Goal: Transaction & Acquisition: Book appointment/travel/reservation

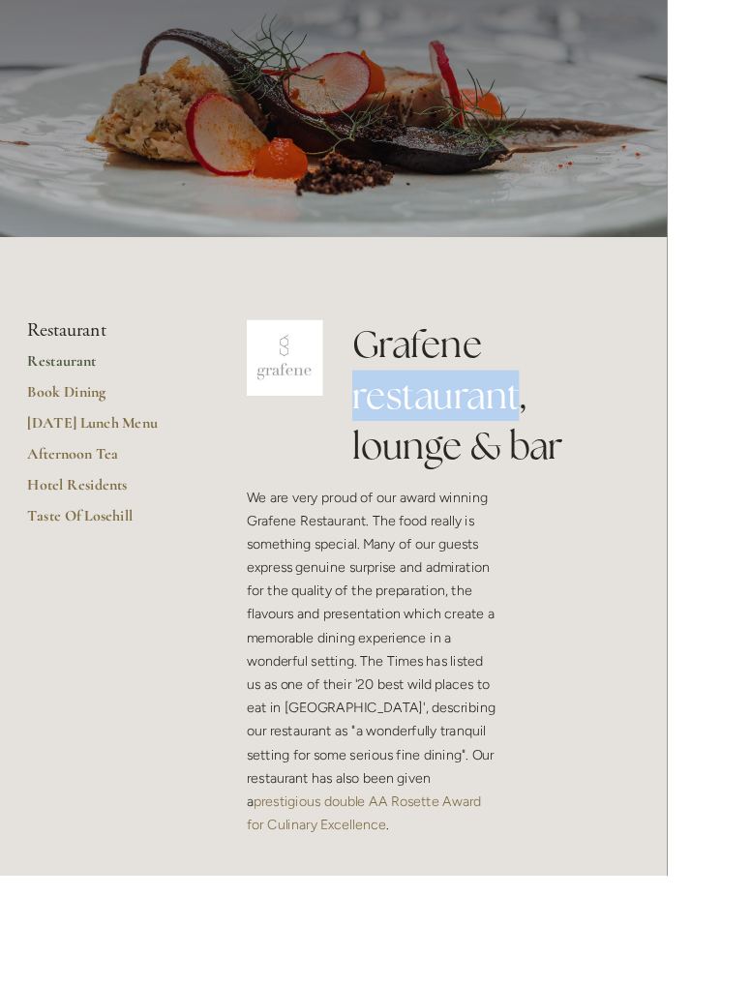
scroll to position [139, 0]
click at [101, 544] on link "Hotel Residents" at bounding box center [123, 552] width 185 height 35
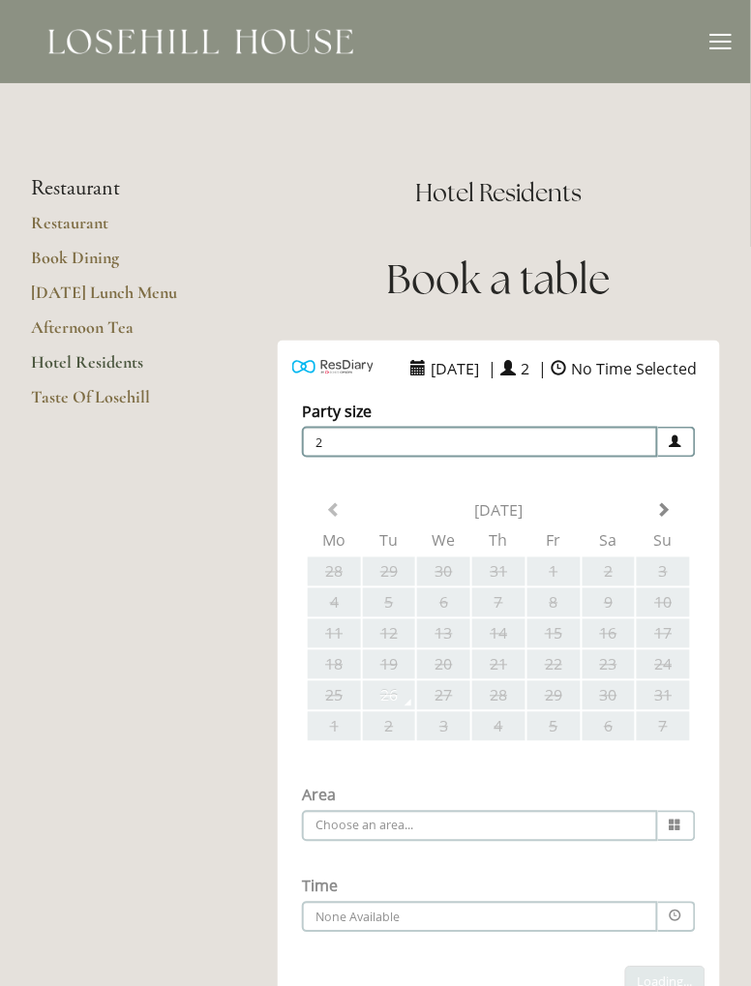
click at [151, 680] on main "Restaurant Restaurant Book Dining Sunday Lunch Menu Afternoon Tea Hotel Residen…" at bounding box center [375, 771] width 751 height 1376
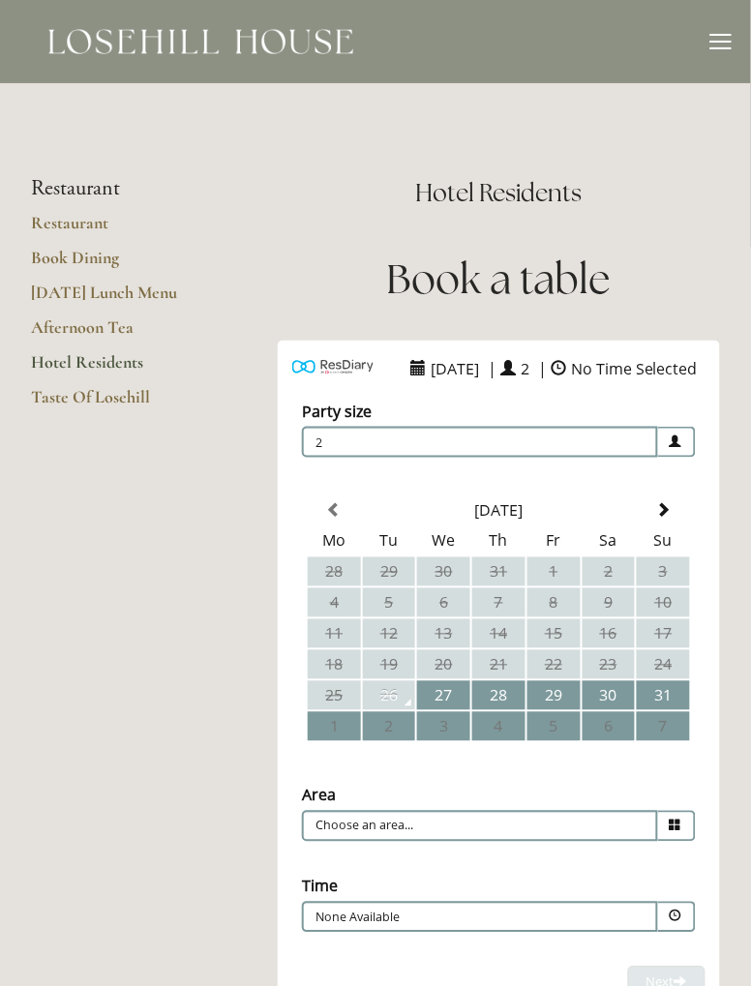
click at [724, 35] on div at bounding box center [721, 35] width 21 height 2
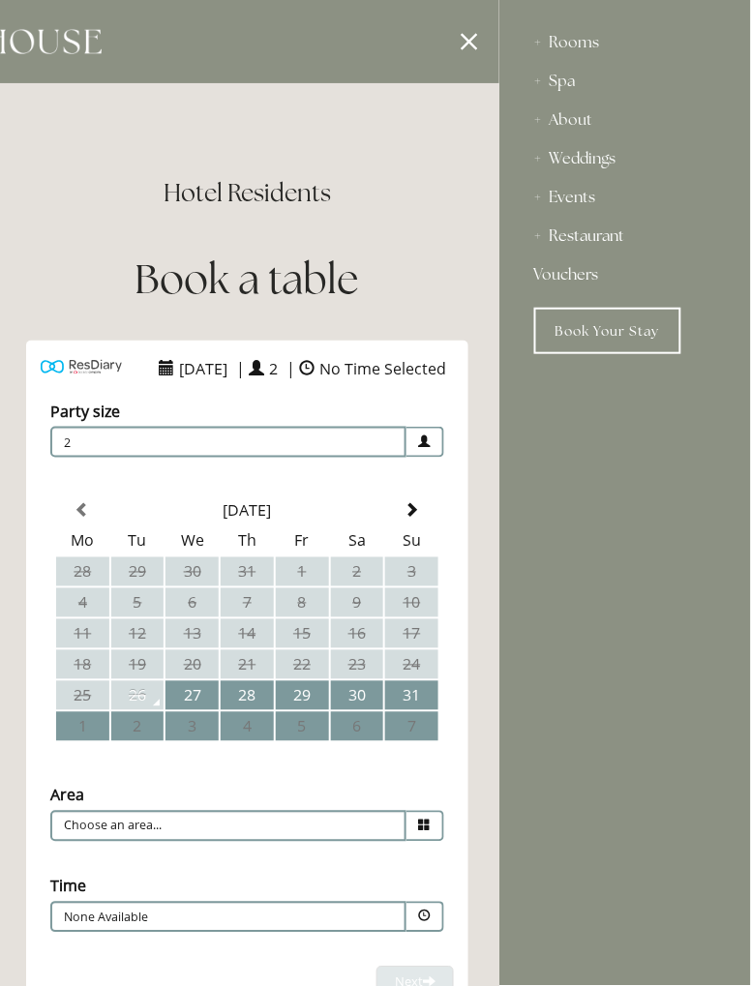
click at [579, 121] on div "About" at bounding box center [625, 120] width 182 height 39
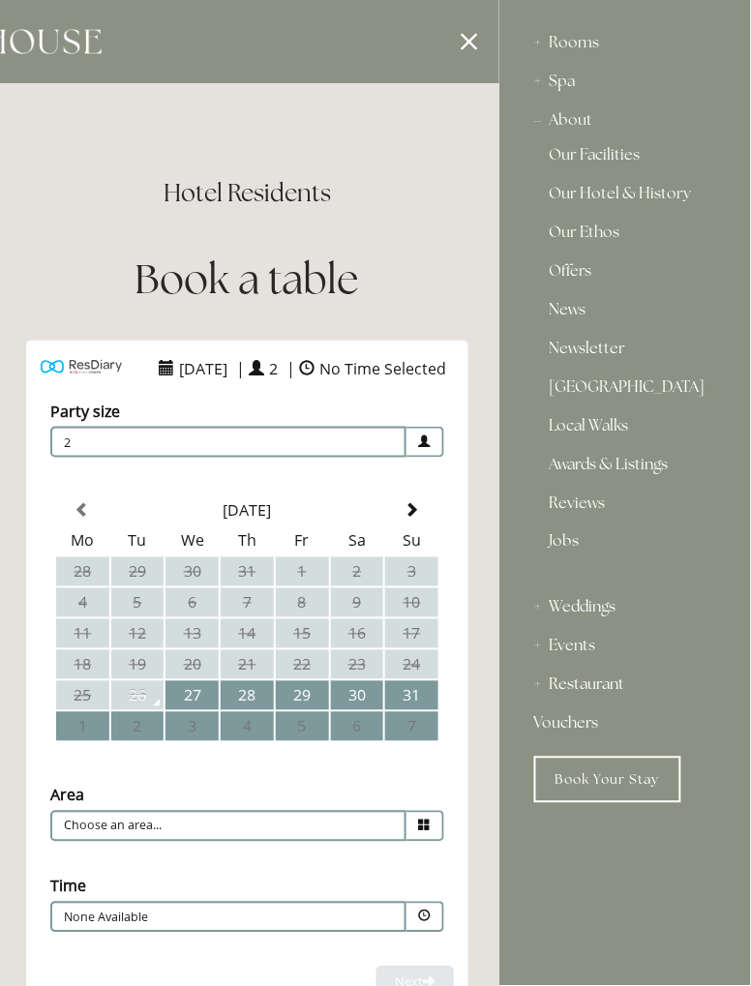
click at [596, 395] on link "[GEOGRAPHIC_DATA]" at bounding box center [625, 390] width 151 height 23
click at [596, 394] on link "[GEOGRAPHIC_DATA]" at bounding box center [625, 390] width 151 height 23
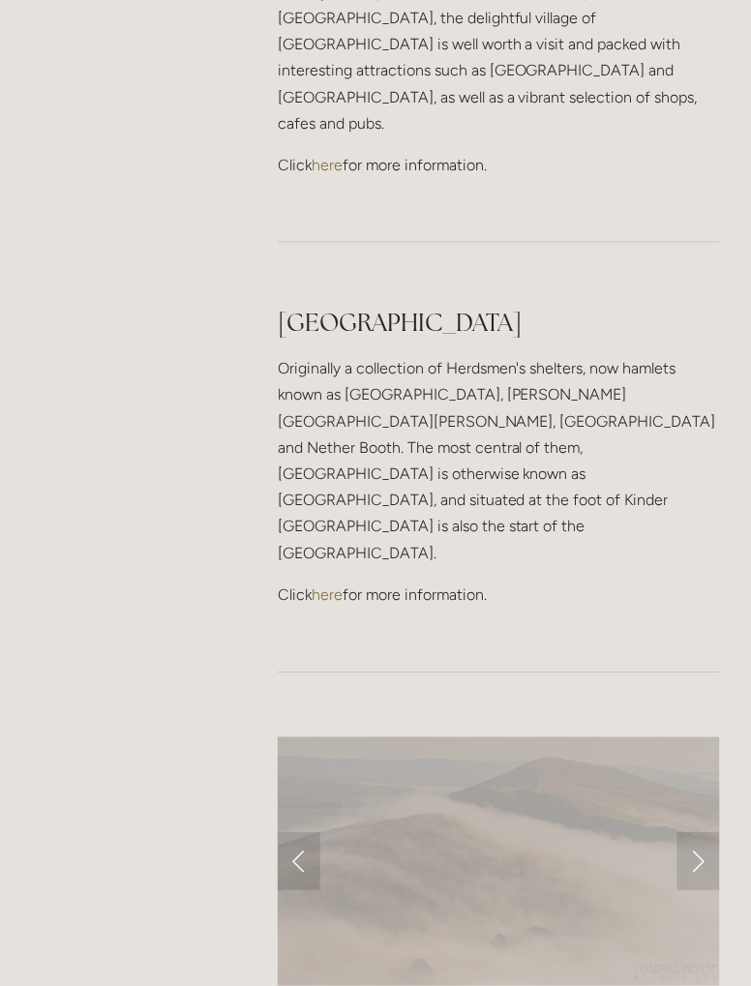
scroll to position [1351, 0]
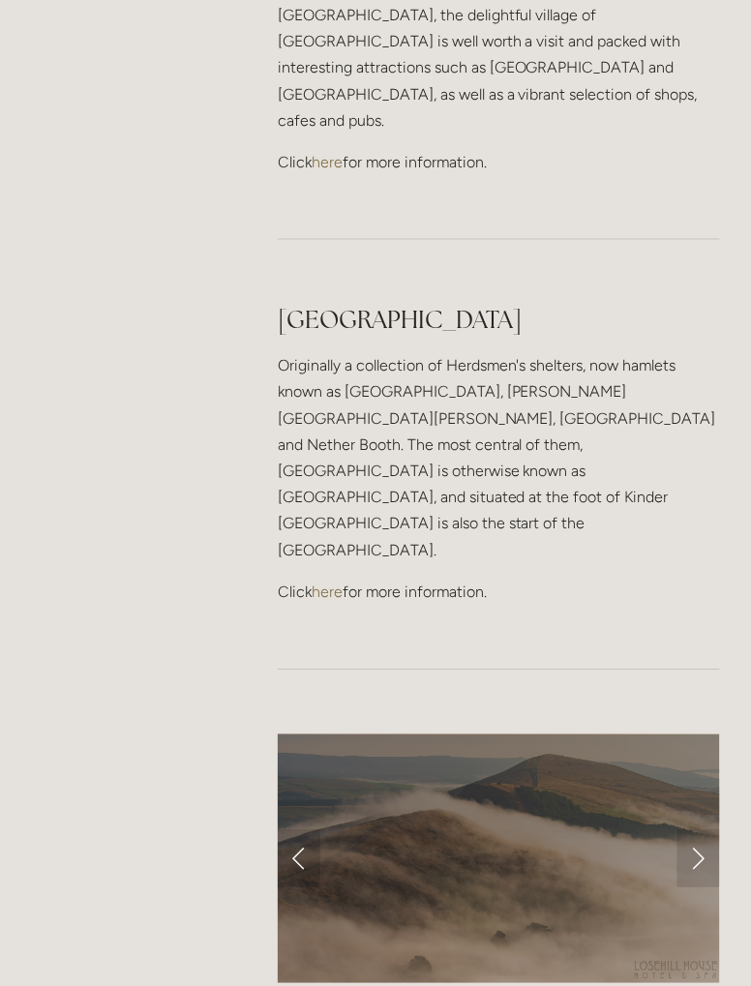
click at [702, 831] on link "Next Slide" at bounding box center [699, 860] width 43 height 58
click at [711, 831] on link "Next Slide" at bounding box center [699, 860] width 43 height 58
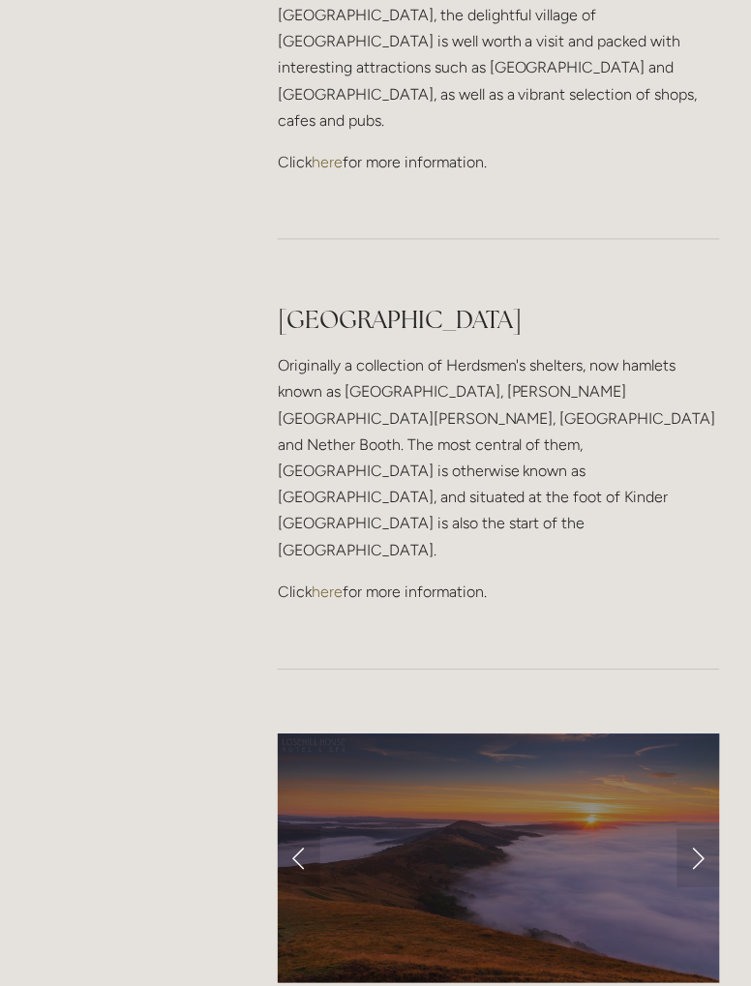
click at [712, 831] on link "Next Slide" at bounding box center [699, 860] width 43 height 58
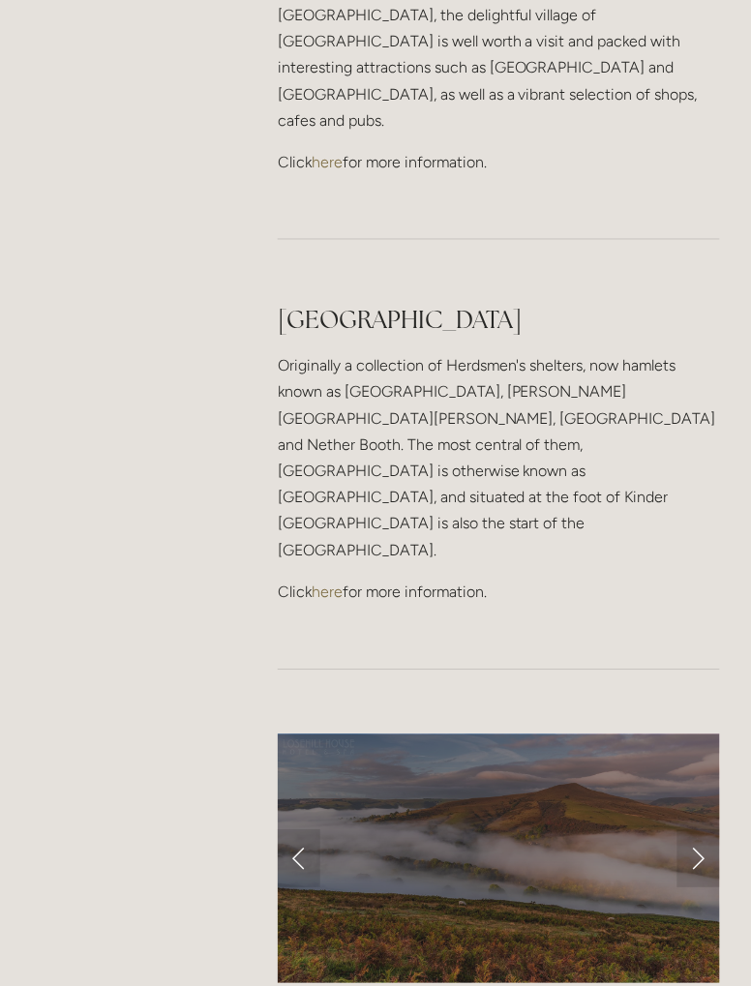
click at [703, 831] on link "Next Slide" at bounding box center [699, 860] width 43 height 58
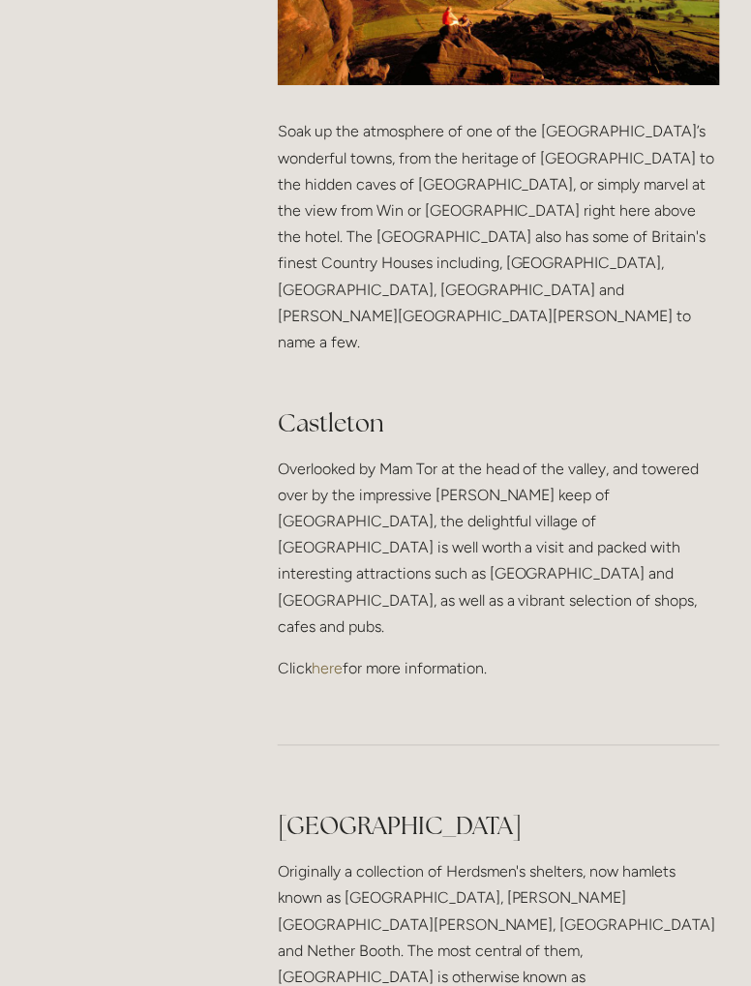
scroll to position [0, 0]
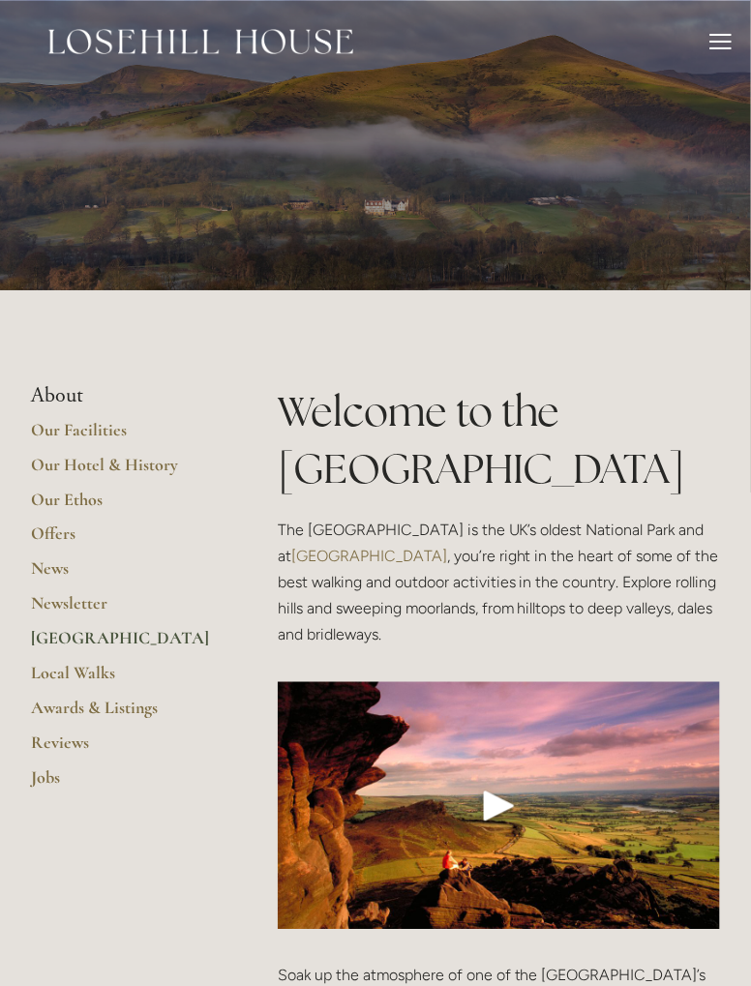
click at [726, 47] on div at bounding box center [721, 48] width 21 height 2
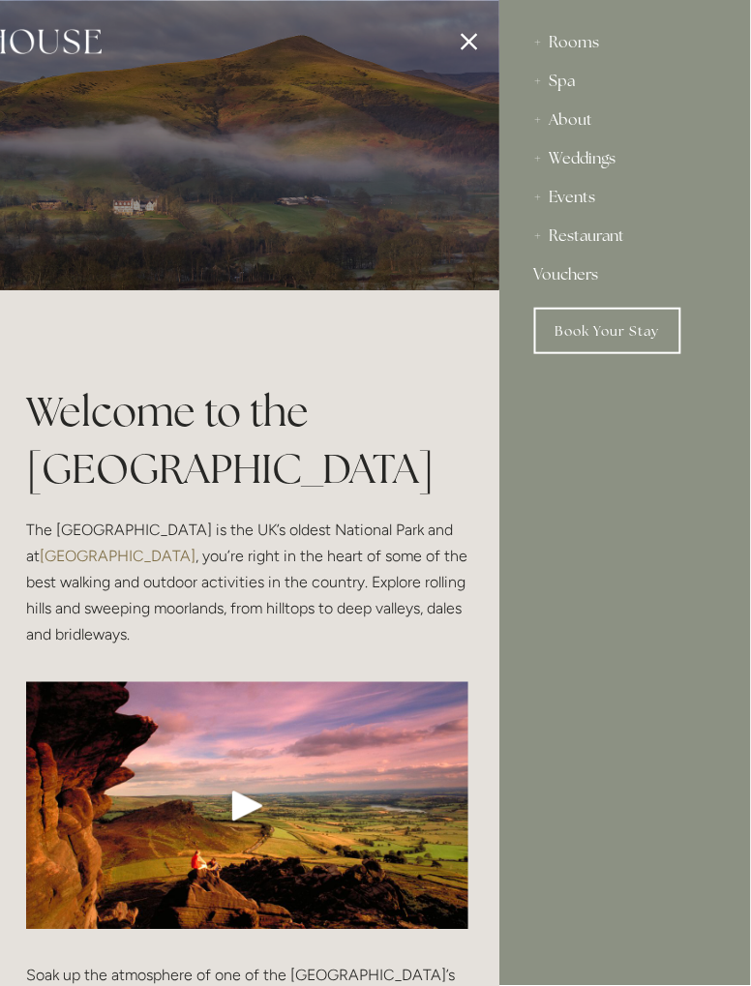
click at [544, 247] on div "Restaurant" at bounding box center [625, 236] width 182 height 39
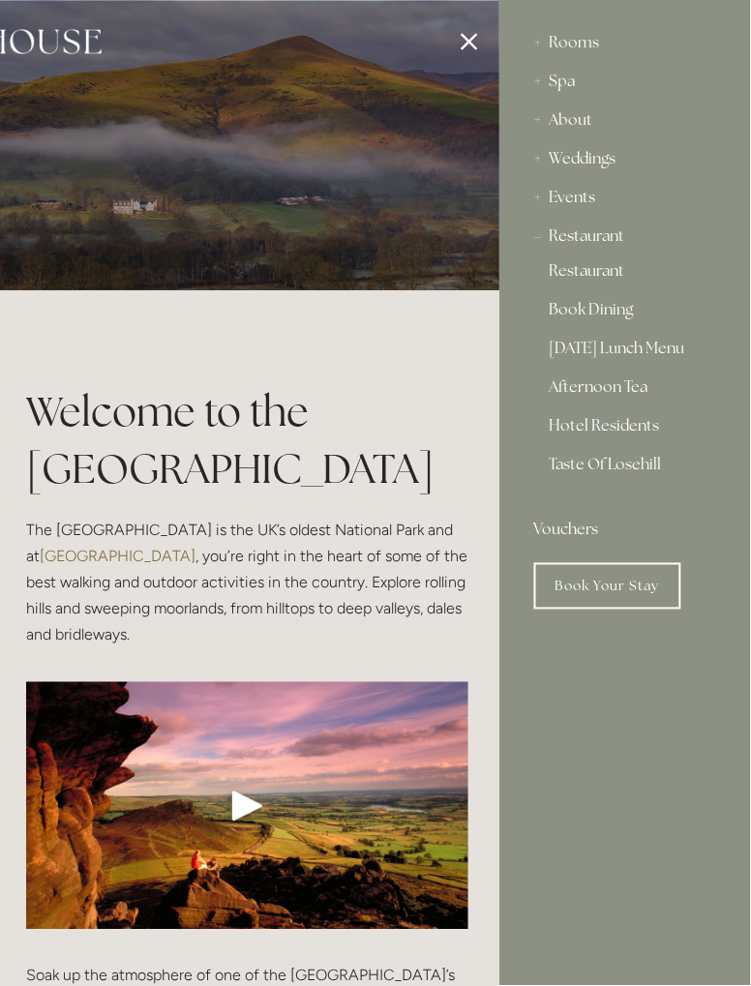
click at [606, 276] on link "Restaurant" at bounding box center [625, 274] width 151 height 23
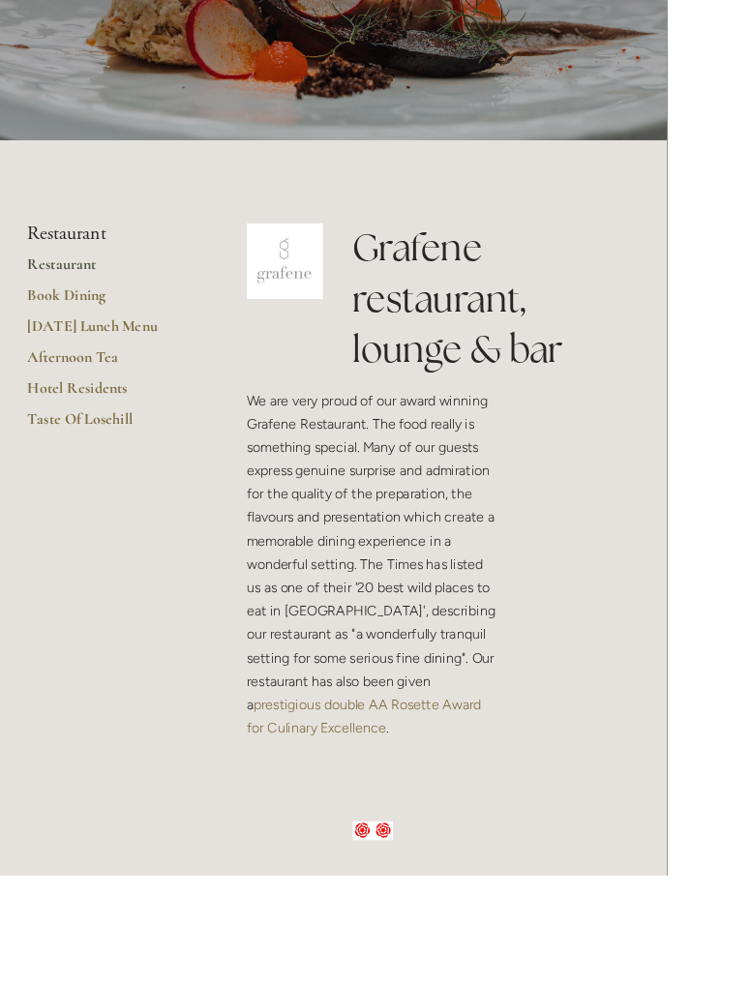
scroll to position [250, 0]
click at [83, 345] on link "Book Dining" at bounding box center [123, 337] width 185 height 35
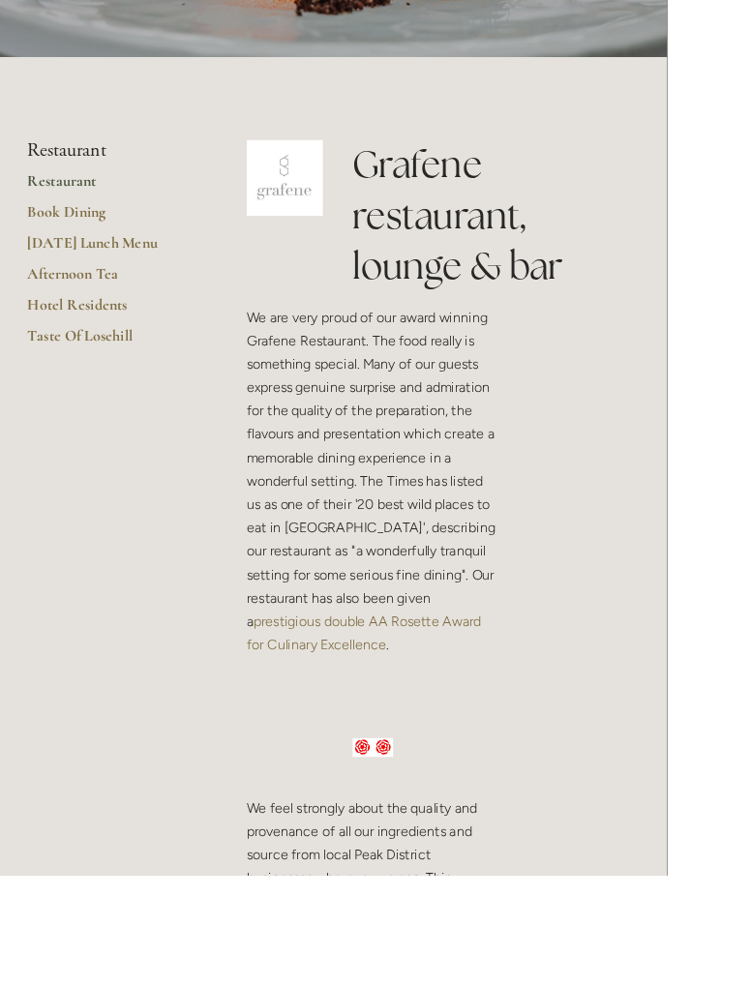
scroll to position [354, 0]
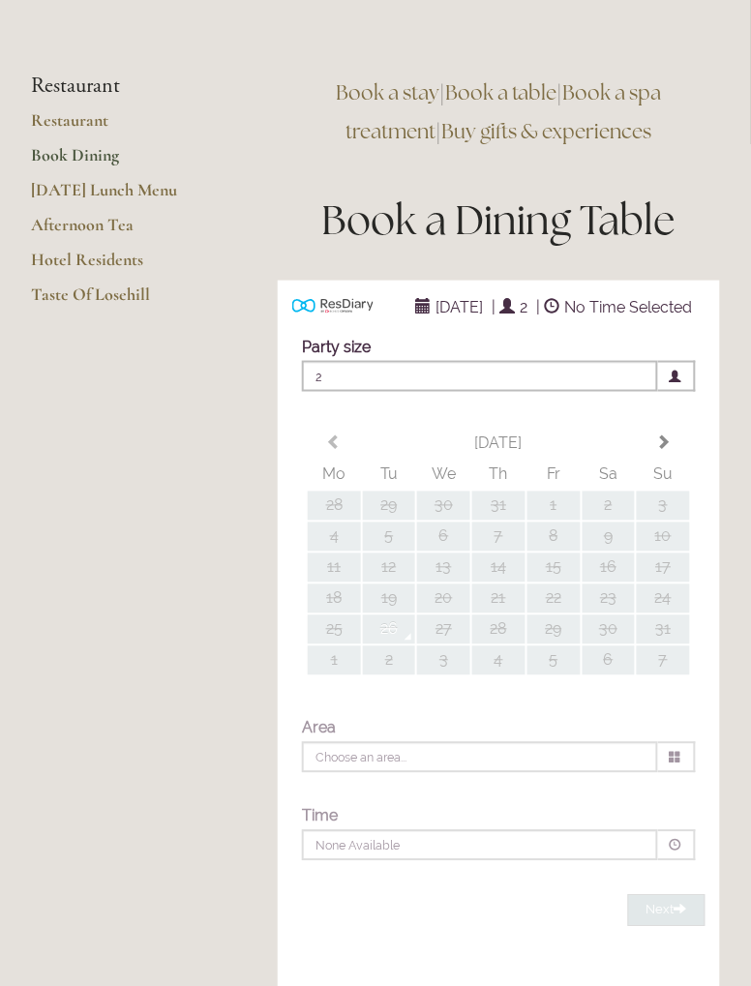
scroll to position [105, 0]
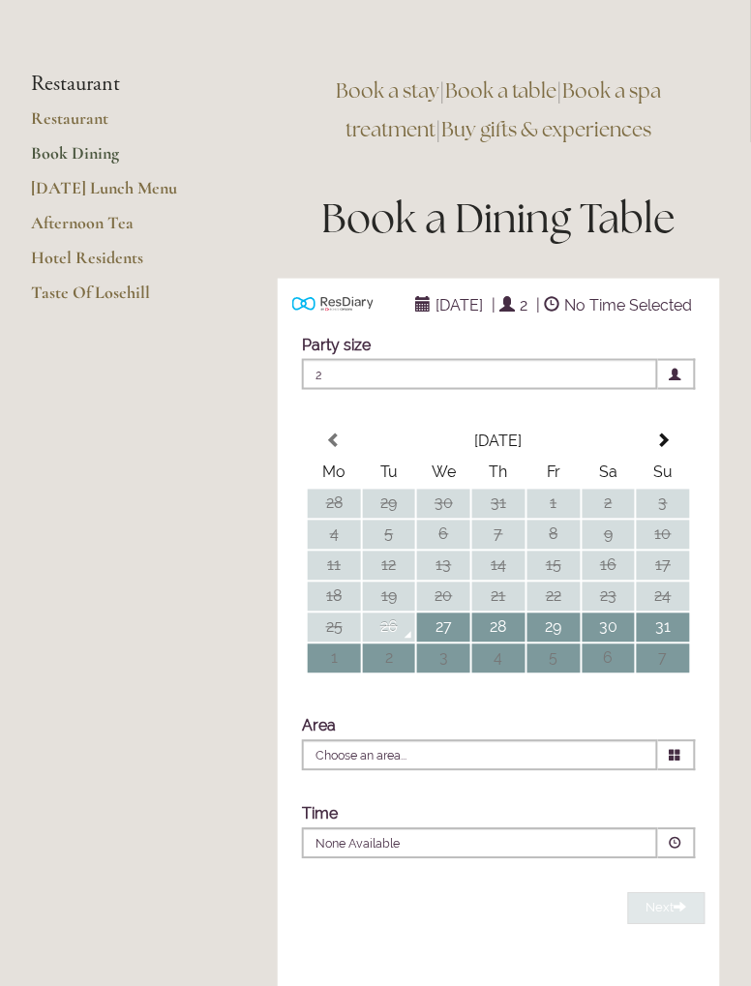
click at [669, 457] on th at bounding box center [663, 442] width 53 height 29
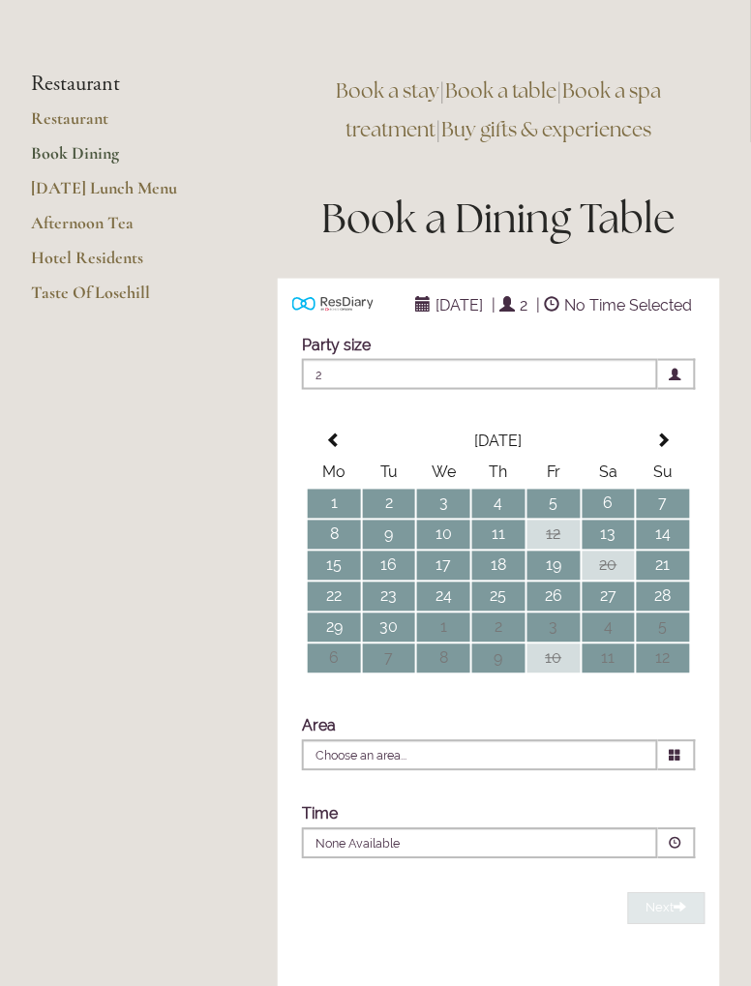
click at [393, 612] on td "23" at bounding box center [389, 597] width 53 height 29
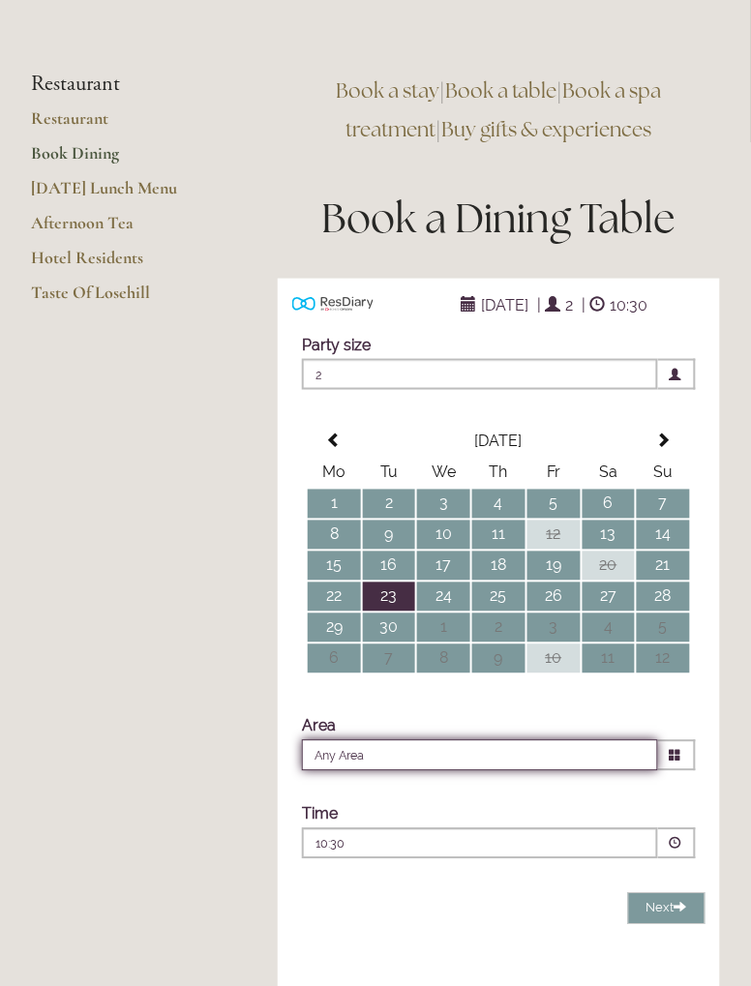
click at [377, 767] on input "Any Area" at bounding box center [480, 756] width 356 height 31
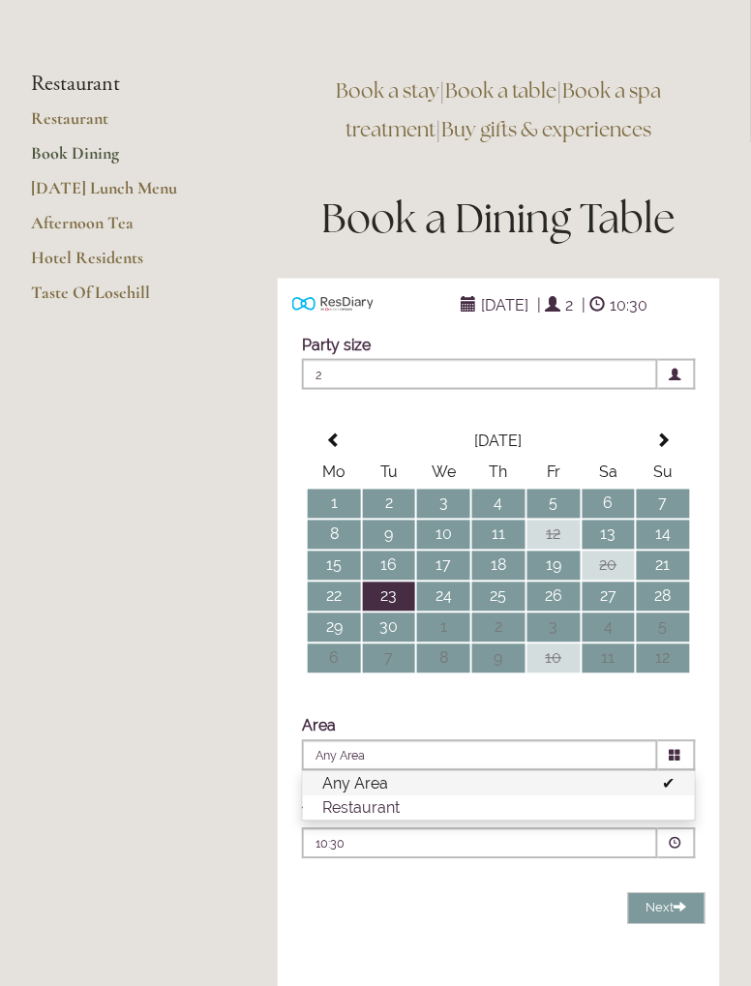
click at [380, 813] on li "Restaurant" at bounding box center [499, 809] width 392 height 24
type input "Restaurant"
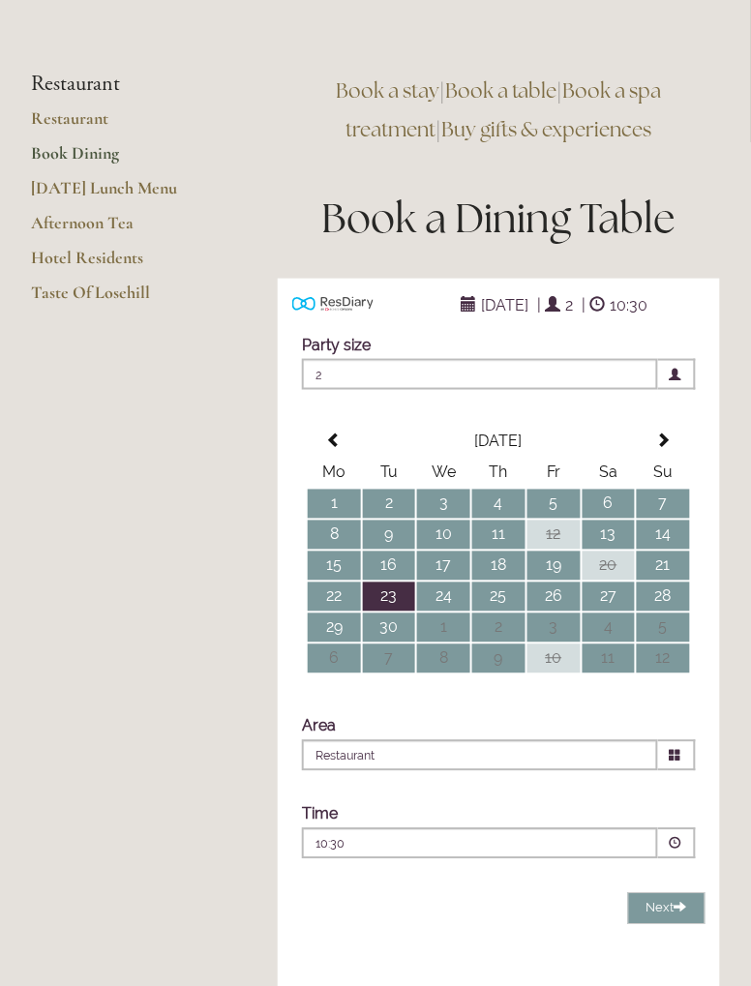
click at [405, 848] on p "10:30" at bounding box center [439, 844] width 247 height 17
click at [360, 954] on li "12:30 Combined Shape Join Standby List" at bounding box center [499, 953] width 392 height 27
click at [672, 914] on span "Next" at bounding box center [667, 908] width 41 height 15
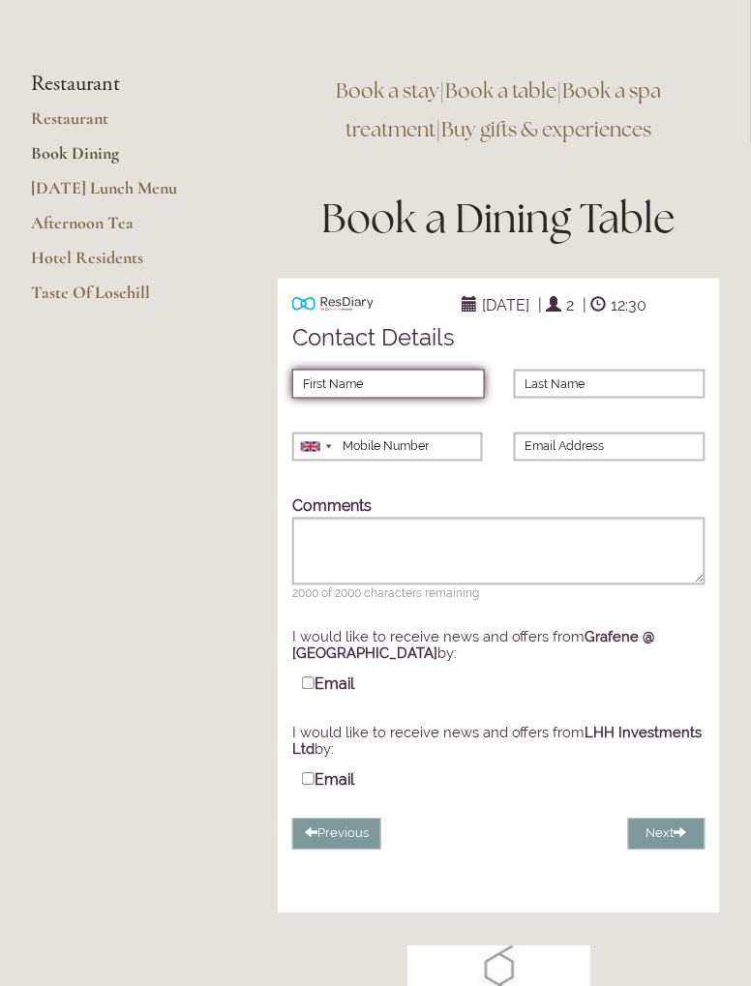
click at [331, 388] on input "First Name" at bounding box center [388, 384] width 193 height 29
type input "Loredana"
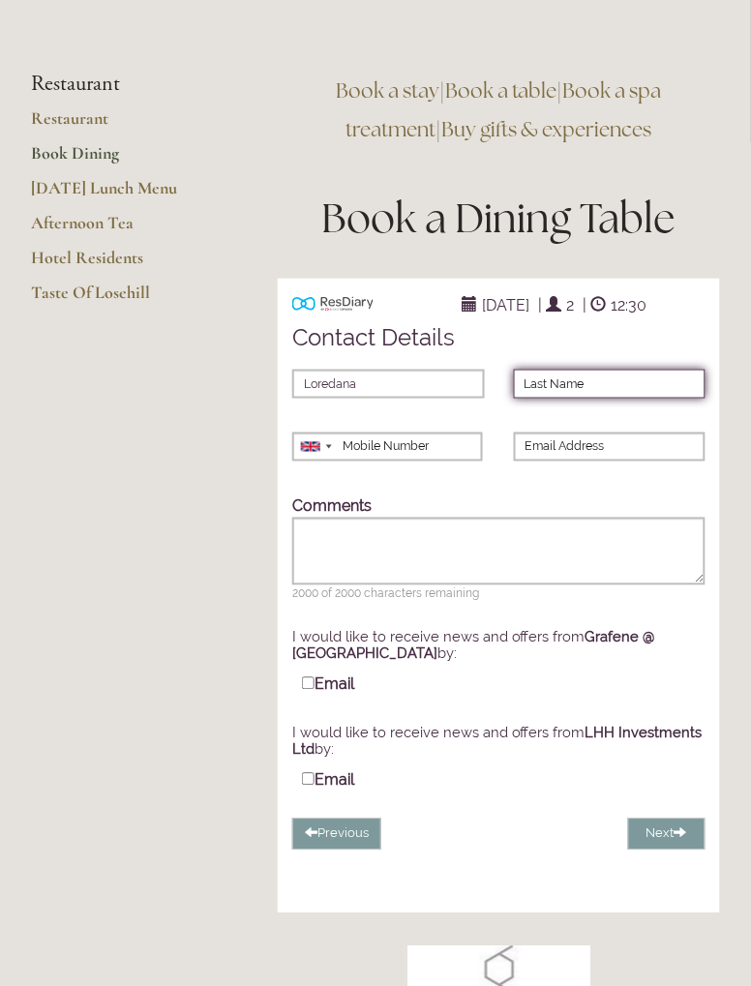
click at [568, 388] on input "Last Name" at bounding box center [610, 384] width 193 height 29
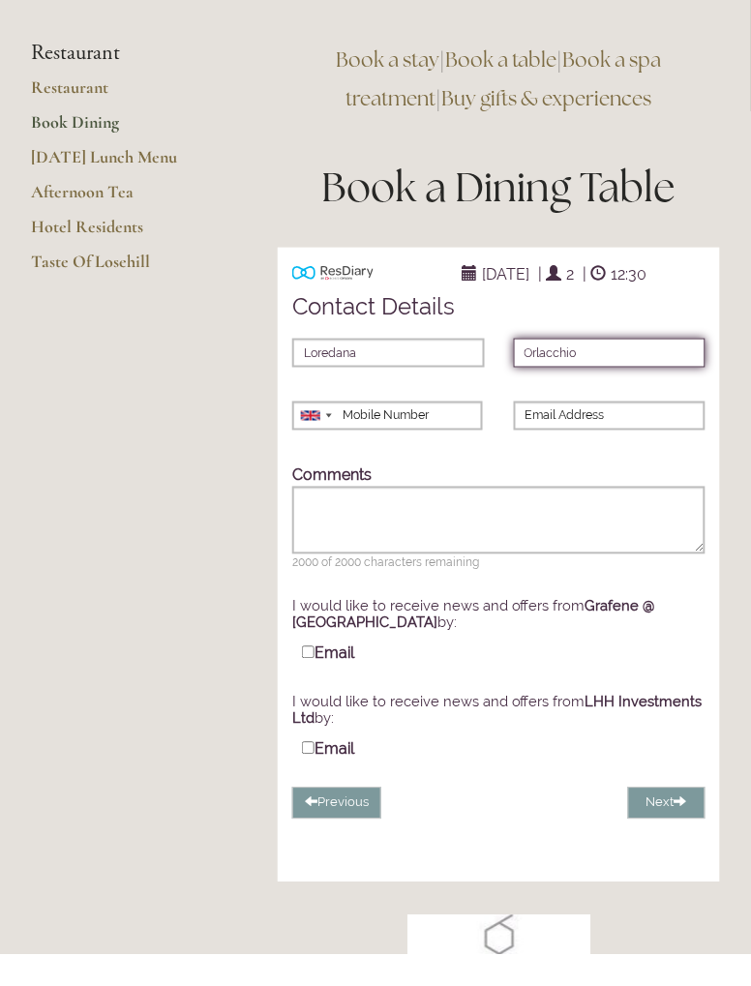
scroll to position [105, 0]
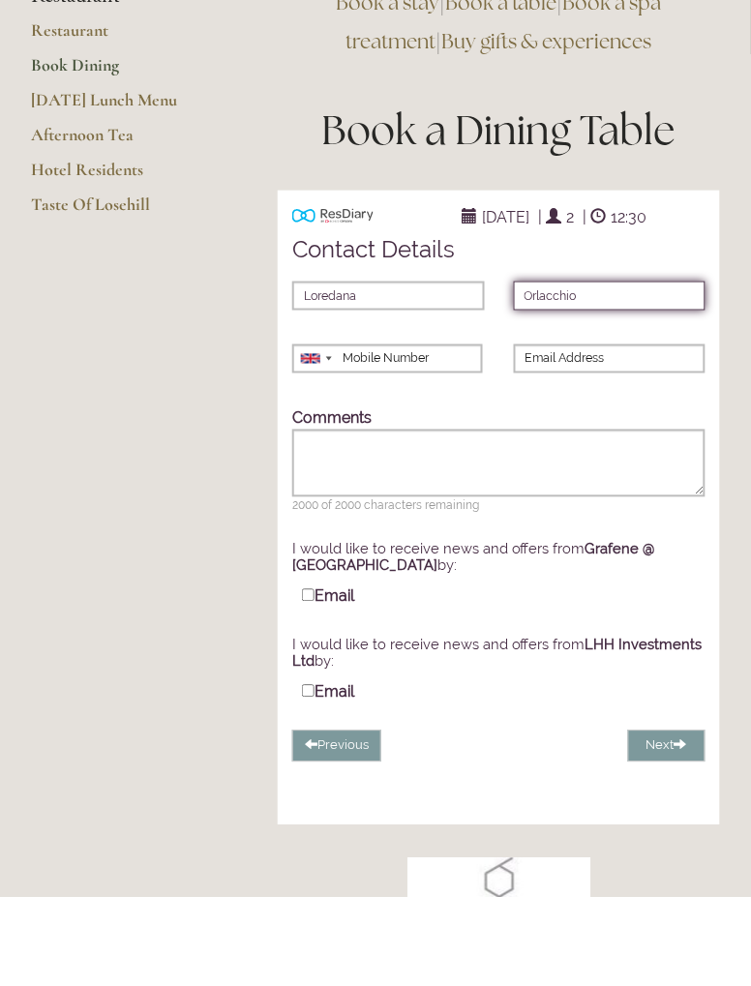
type input "Orlacchio"
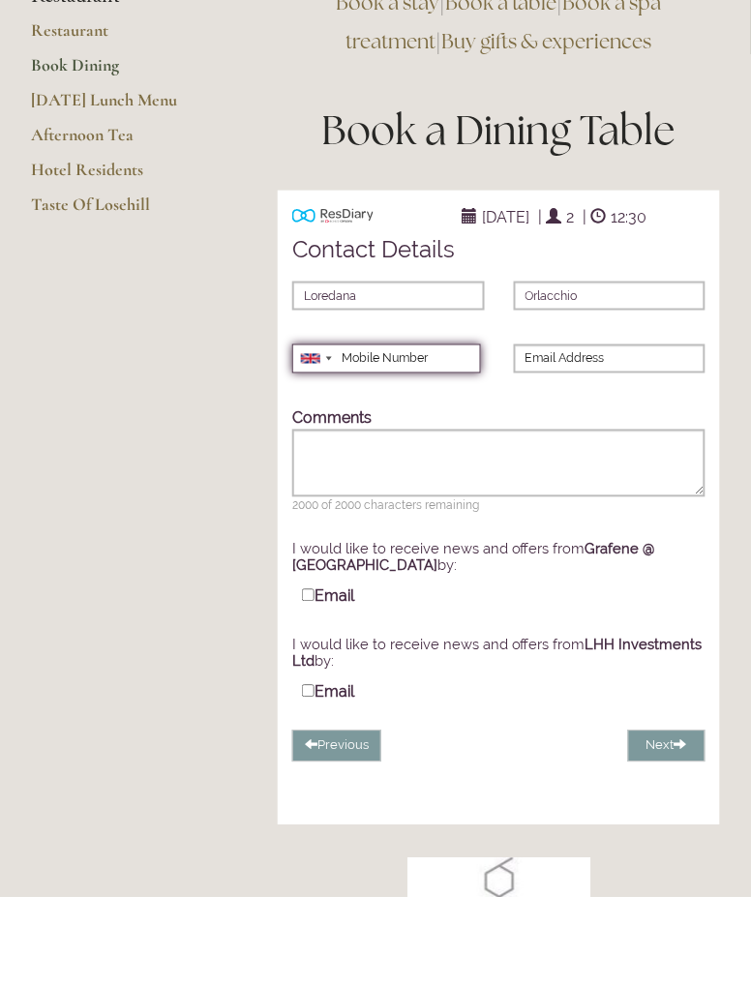
click at [377, 442] on input "Mobile Number" at bounding box center [386, 447] width 189 height 29
type input "07980272107"
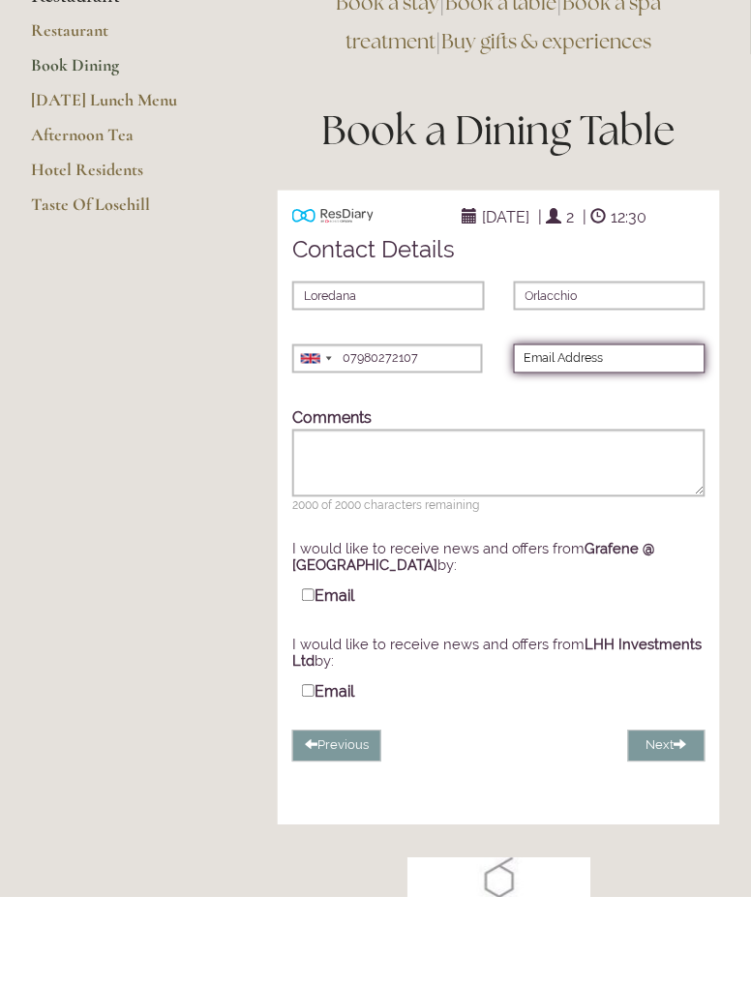
click at [574, 449] on input "Email Address" at bounding box center [610, 447] width 193 height 29
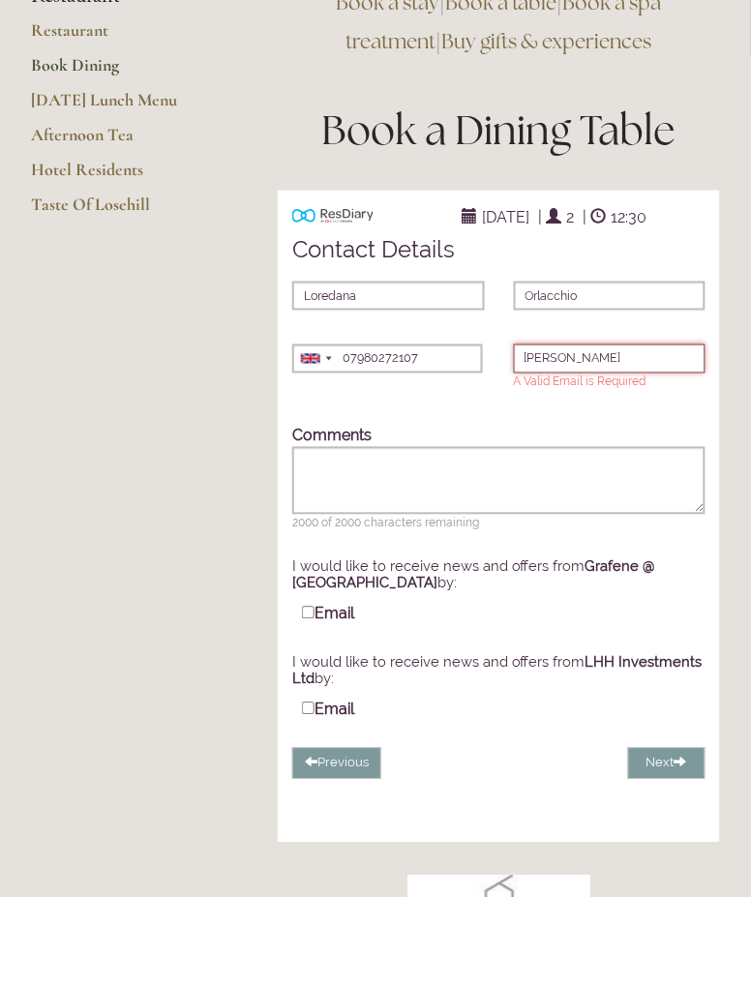
type input "loredana.orlacchio@sky.com"
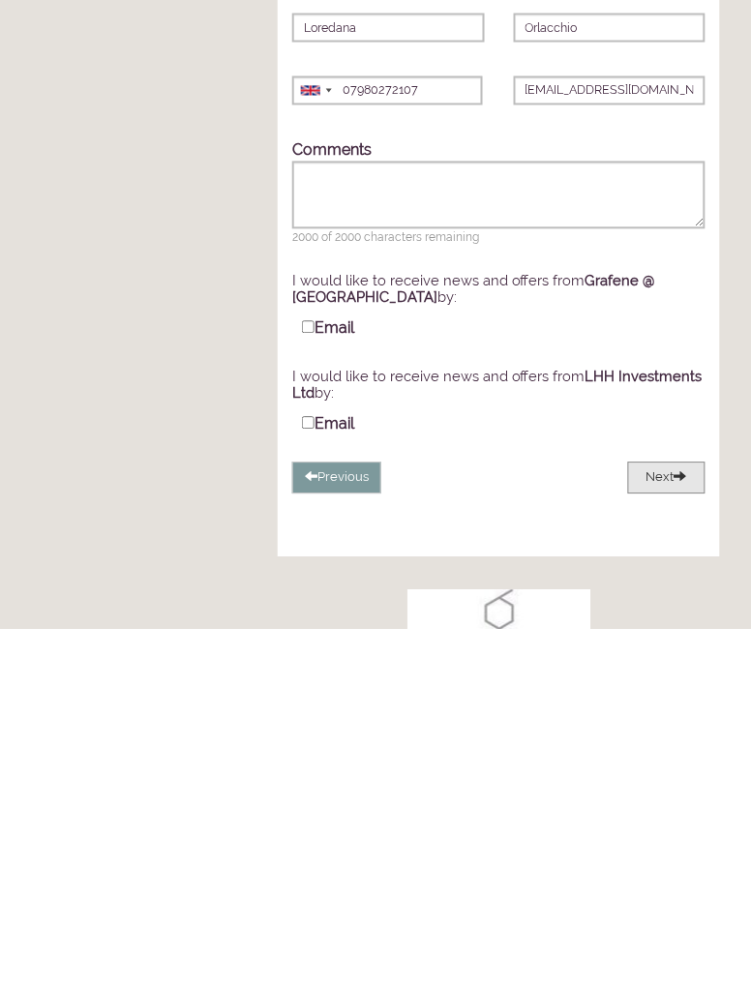
click at [676, 851] on button "Next" at bounding box center [666, 835] width 77 height 32
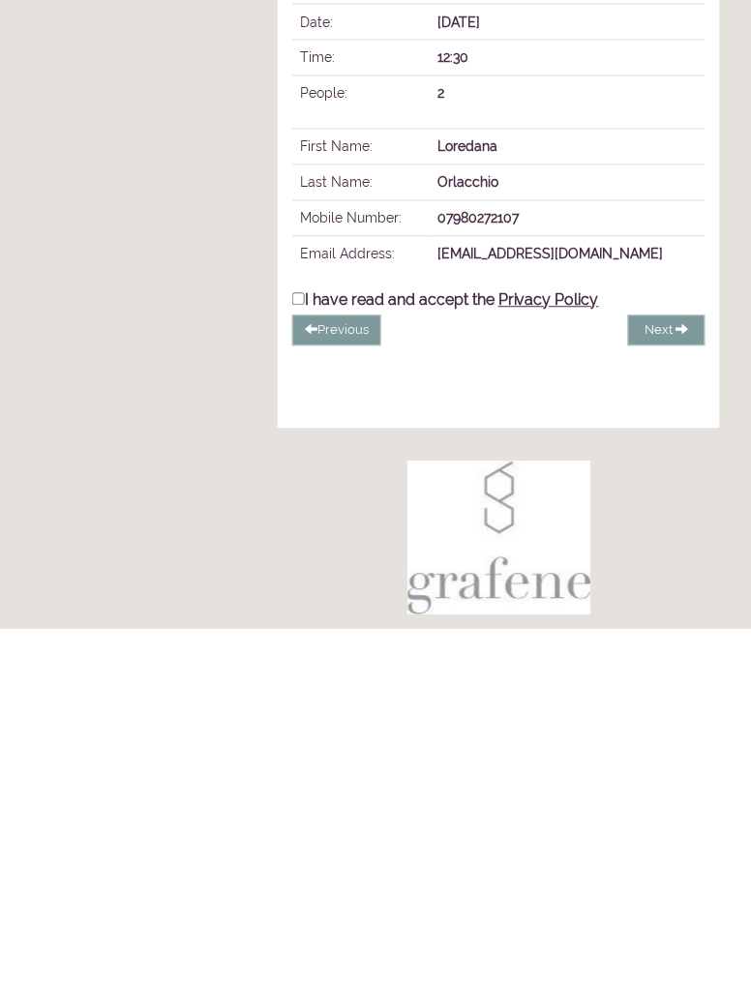
scroll to position [0, 0]
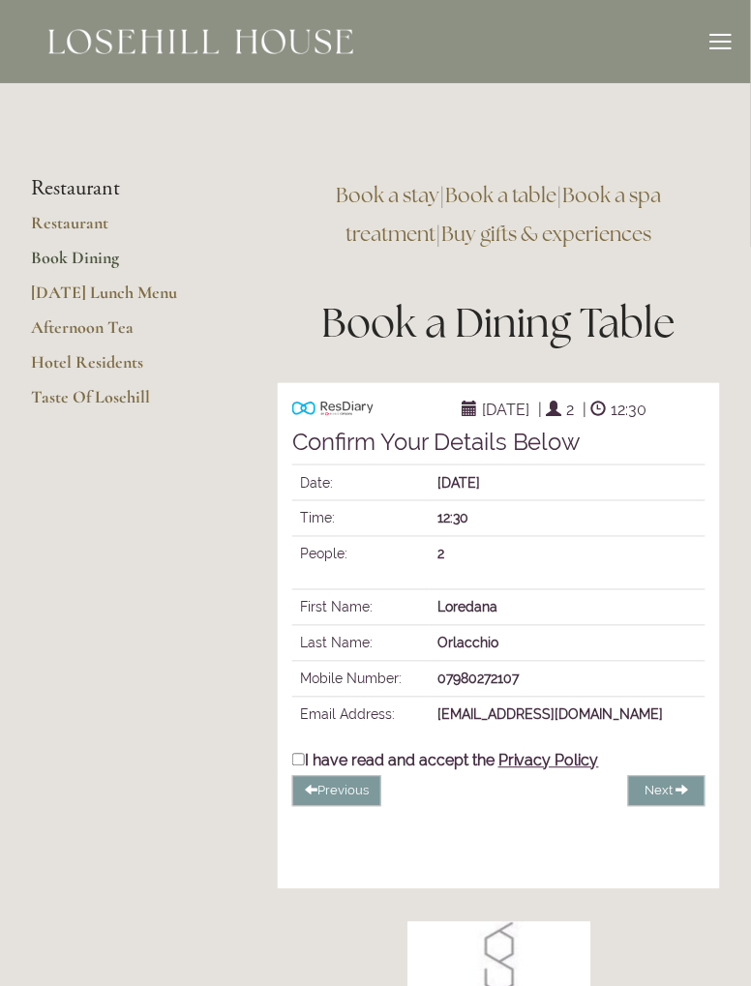
click at [299, 764] on input "I have read and accept the Privacy Policy" at bounding box center [298, 760] width 13 height 13
checkbox input "true"
click at [675, 798] on span "Complete Booking" at bounding box center [621, 791] width 111 height 15
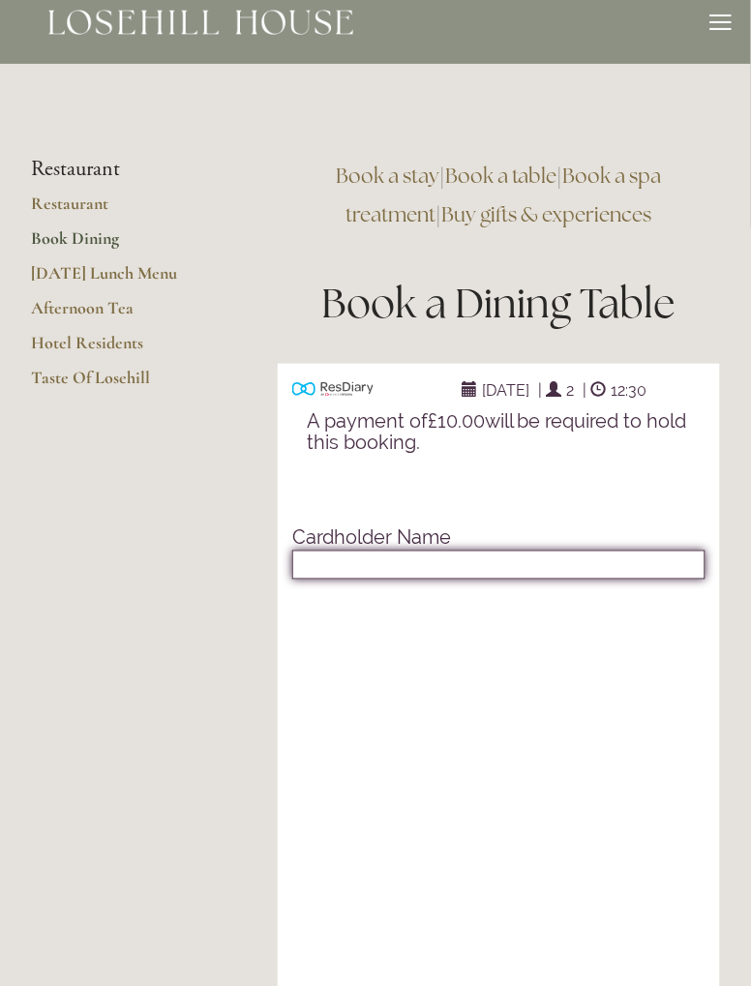
click at [334, 569] on input "text" at bounding box center [498, 565] width 413 height 29
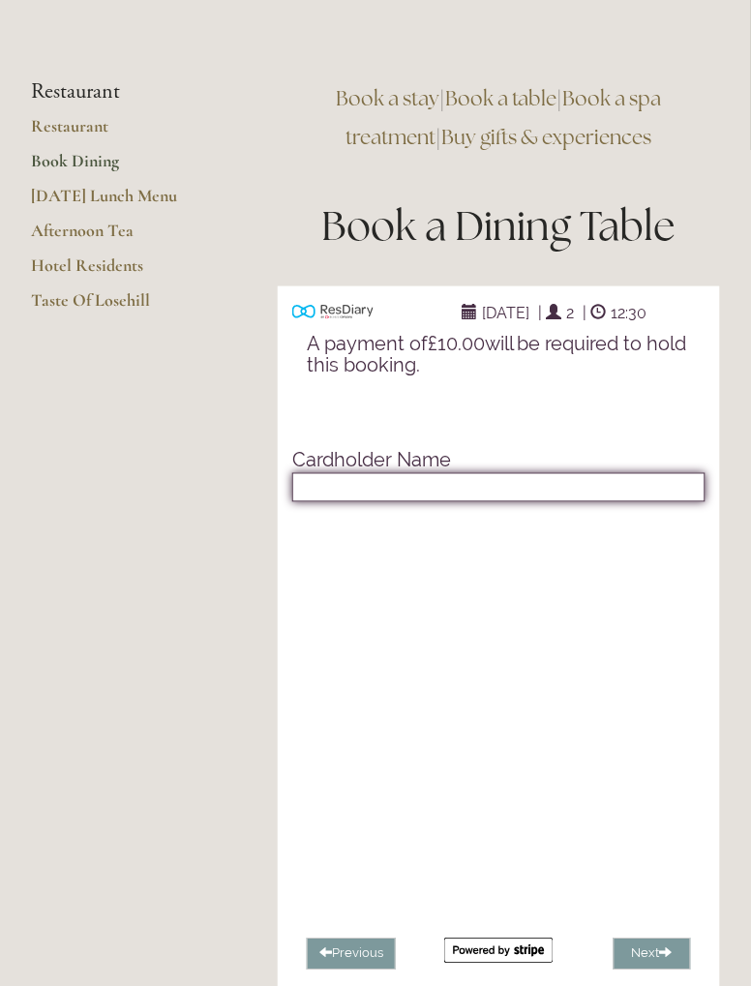
scroll to position [112, 0]
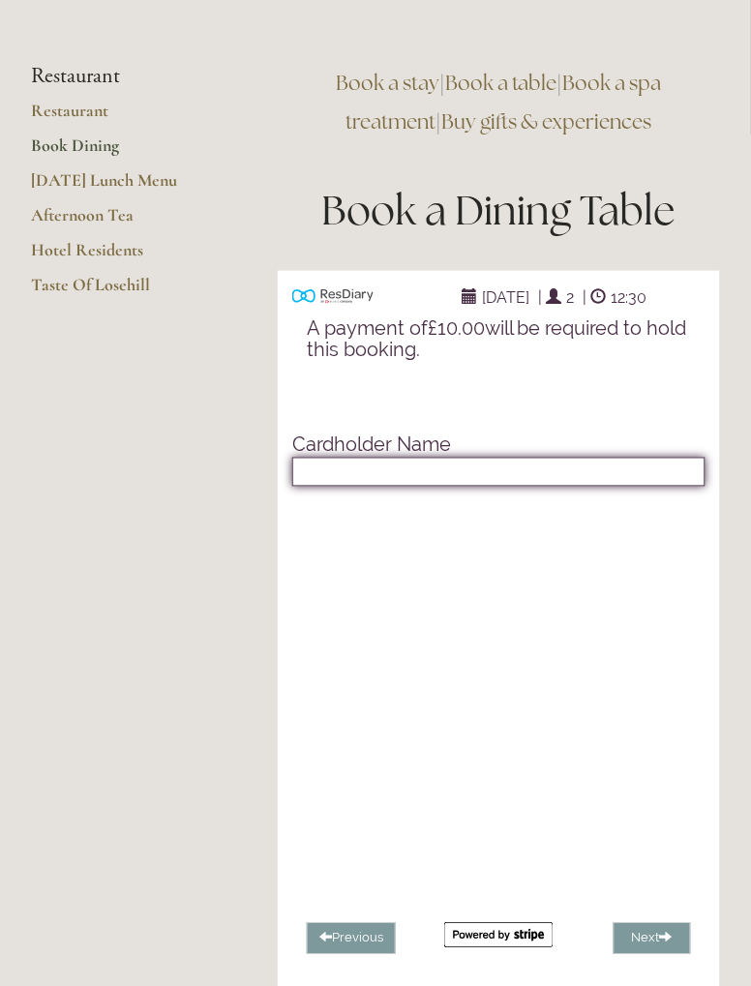
type input "L Orlacchio Mi"
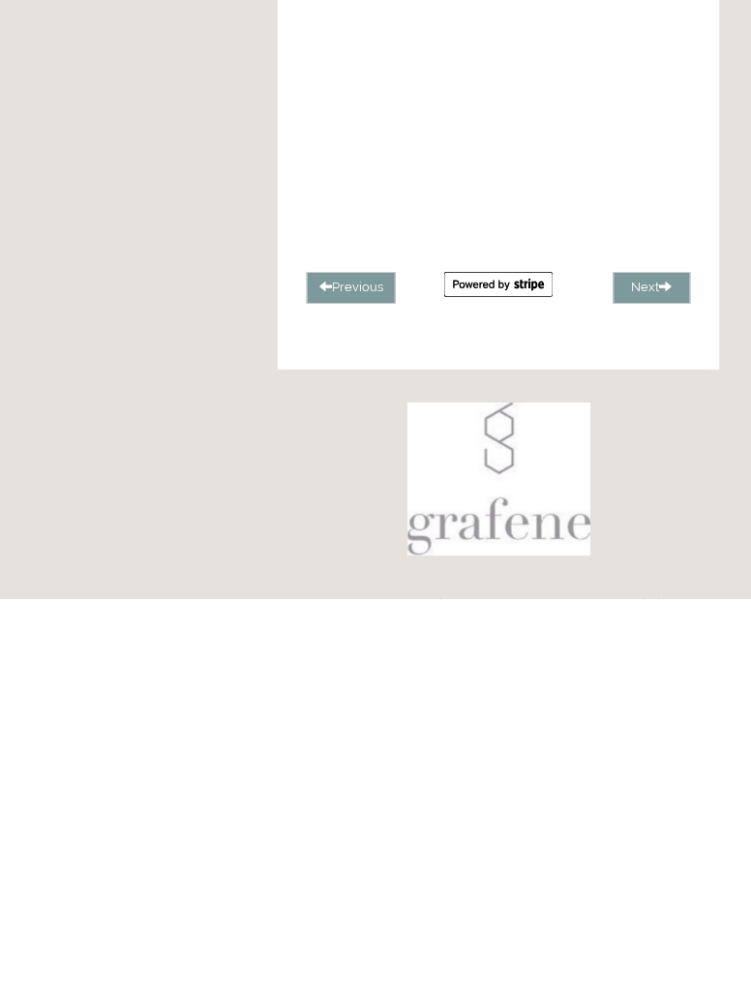
scroll to position [384, 0]
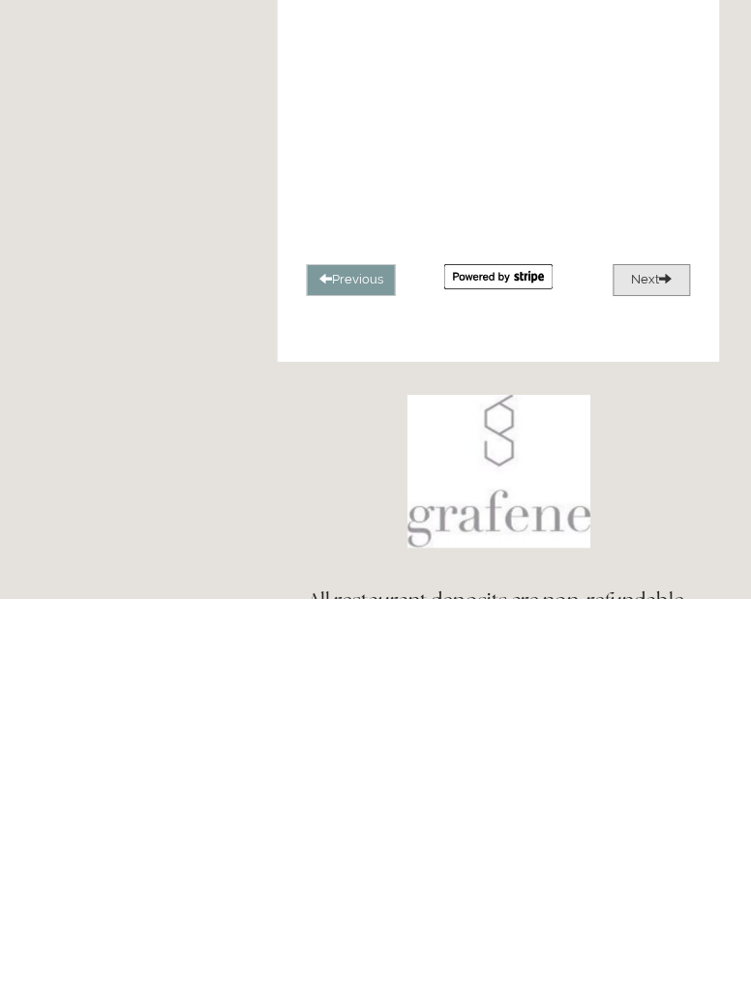
click at [662, 668] on span at bounding box center [666, 665] width 13 height 13
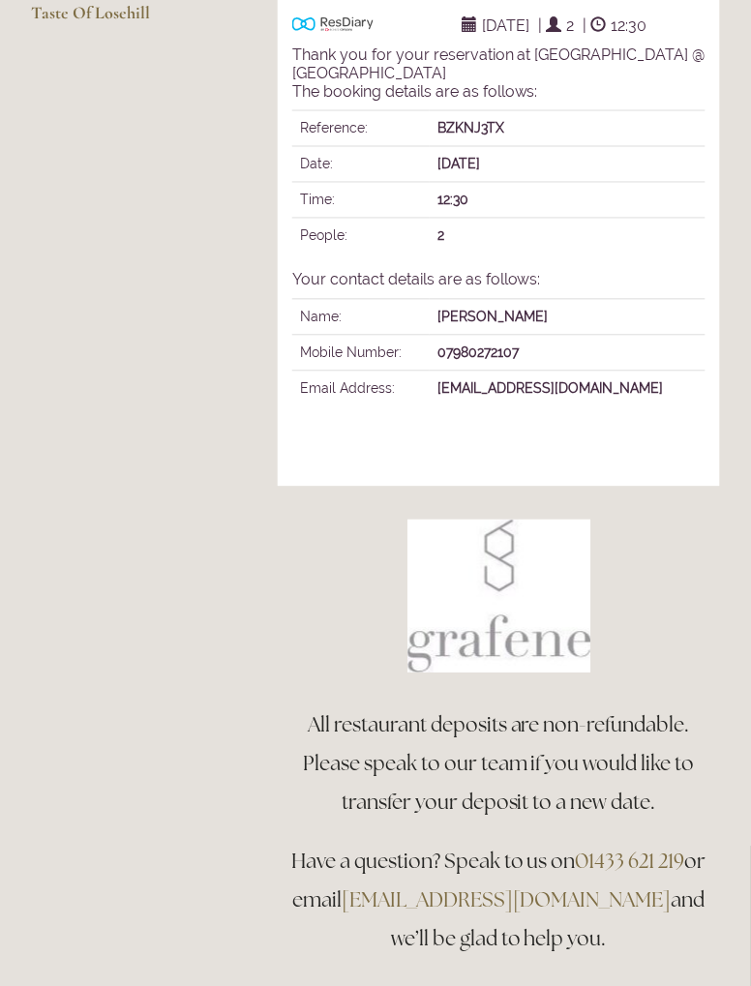
click at [167, 563] on main "Restaurant Restaurant Book Dining Sunday Lunch Menu Afternoon Tea Hotel Residen…" at bounding box center [375, 384] width 751 height 1370
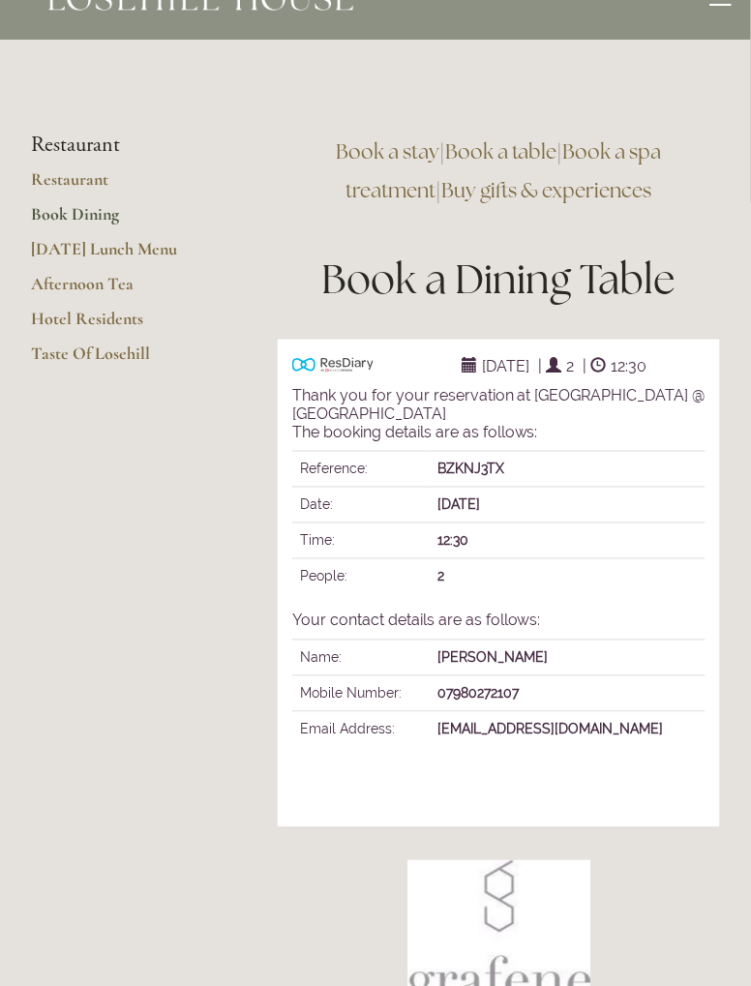
scroll to position [0, 0]
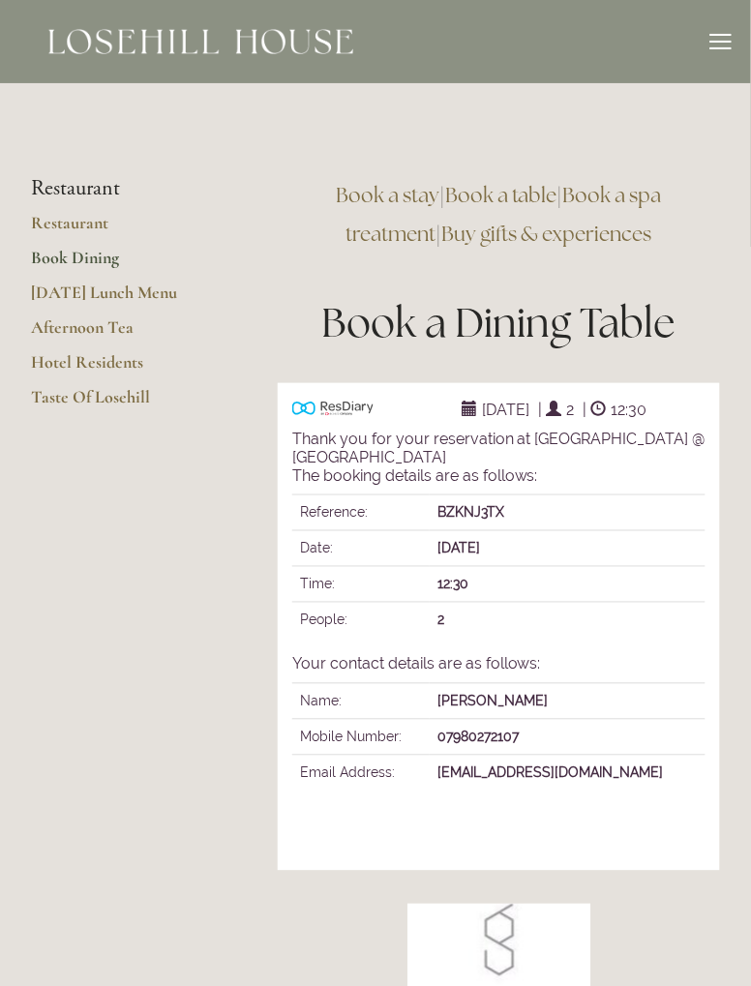
click at [724, 41] on div at bounding box center [721, 42] width 21 height 2
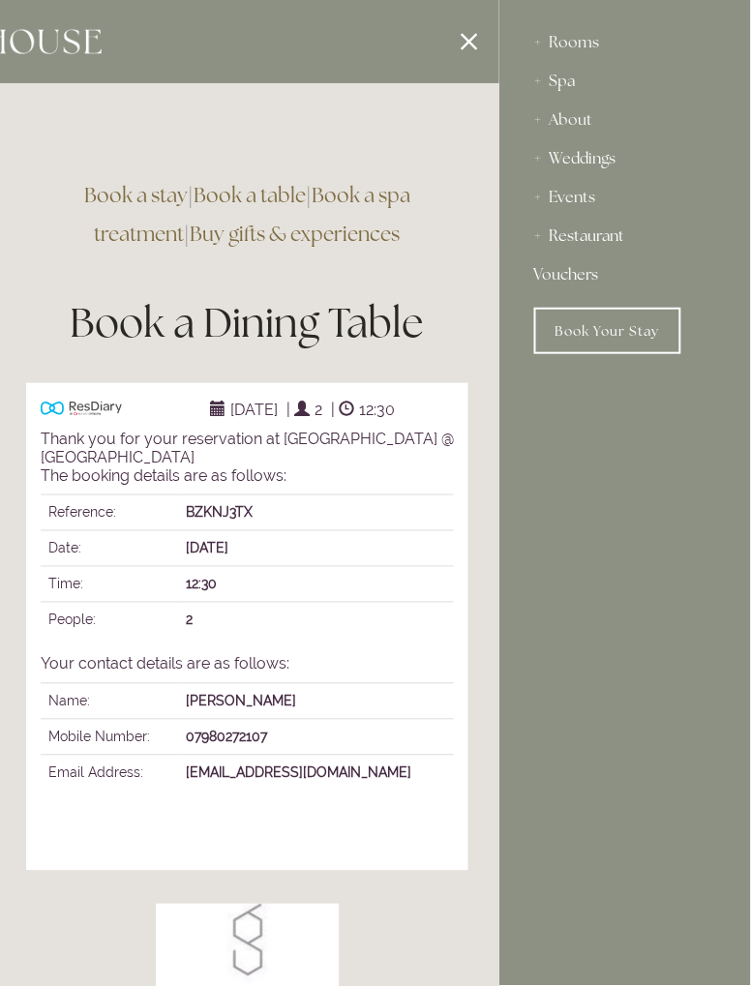
click at [612, 239] on div "Restaurant" at bounding box center [625, 236] width 182 height 39
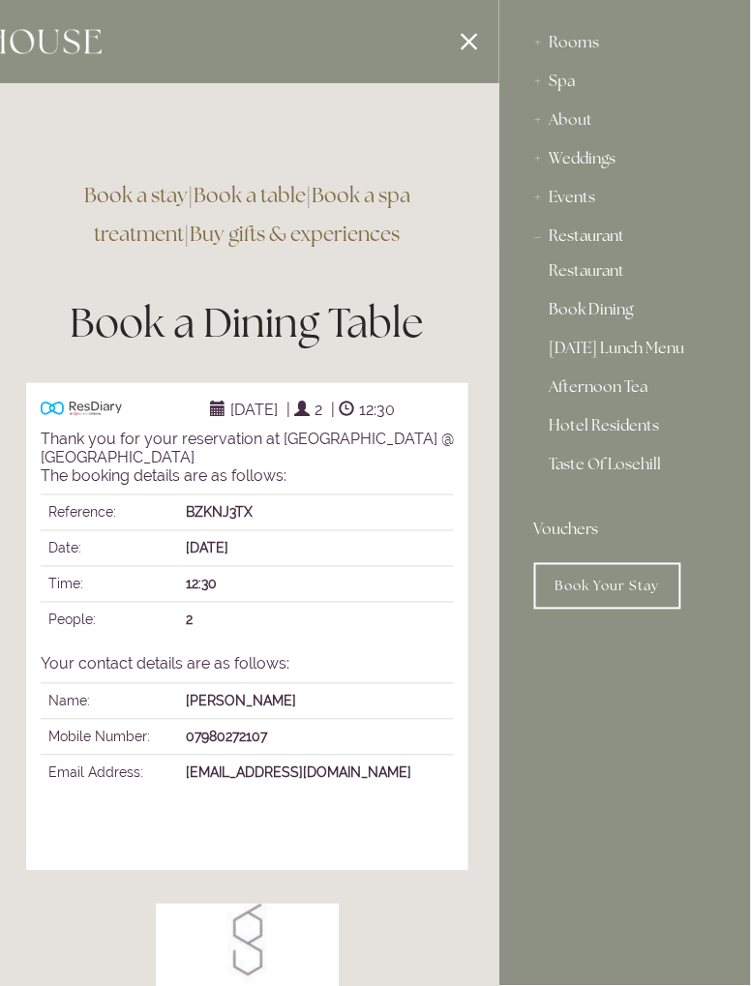
click at [585, 277] on link "Restaurant" at bounding box center [625, 274] width 151 height 23
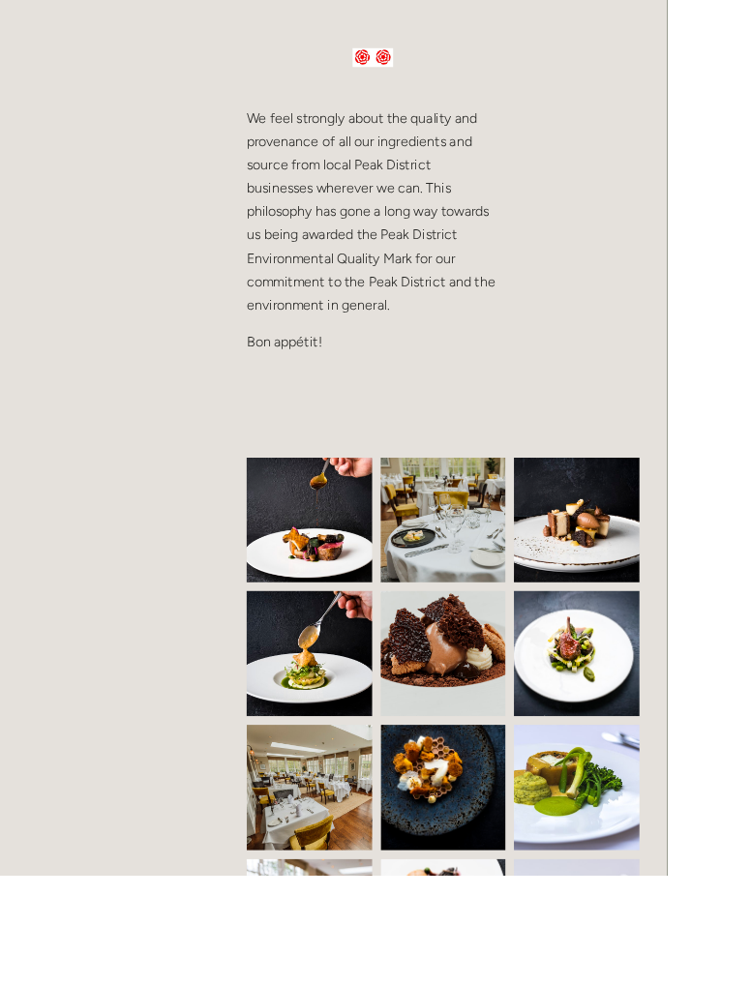
scroll to position [1120, 0]
click at [356, 594] on img at bounding box center [360, 585] width 216 height 141
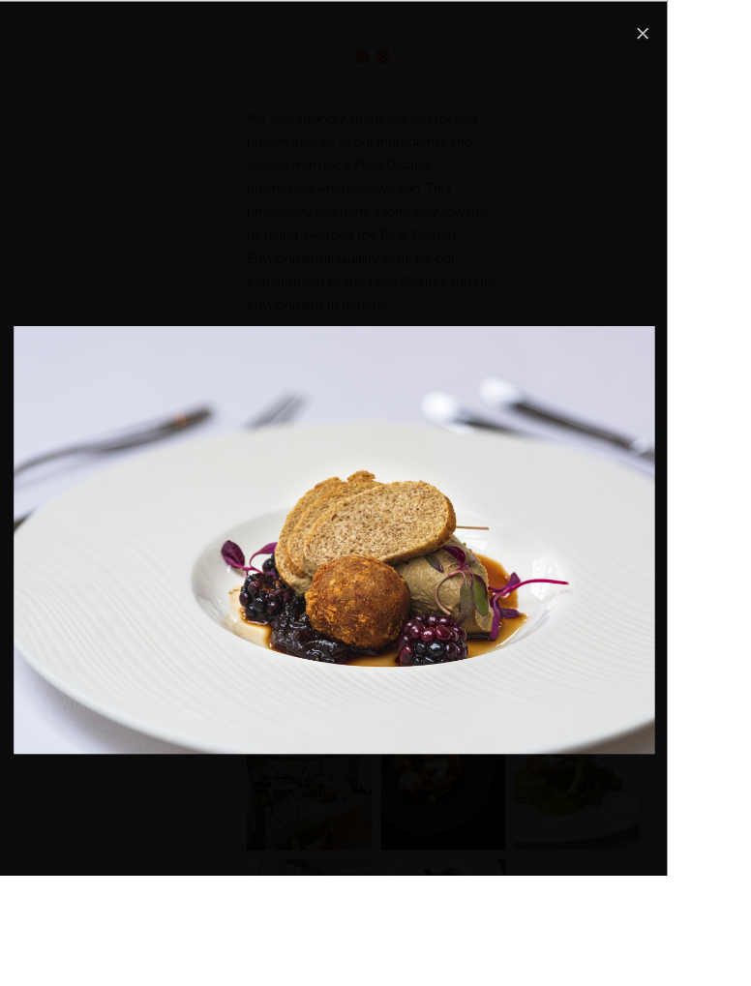
click at [735, 39] on link "Close" at bounding box center [723, 36] width 23 height 23
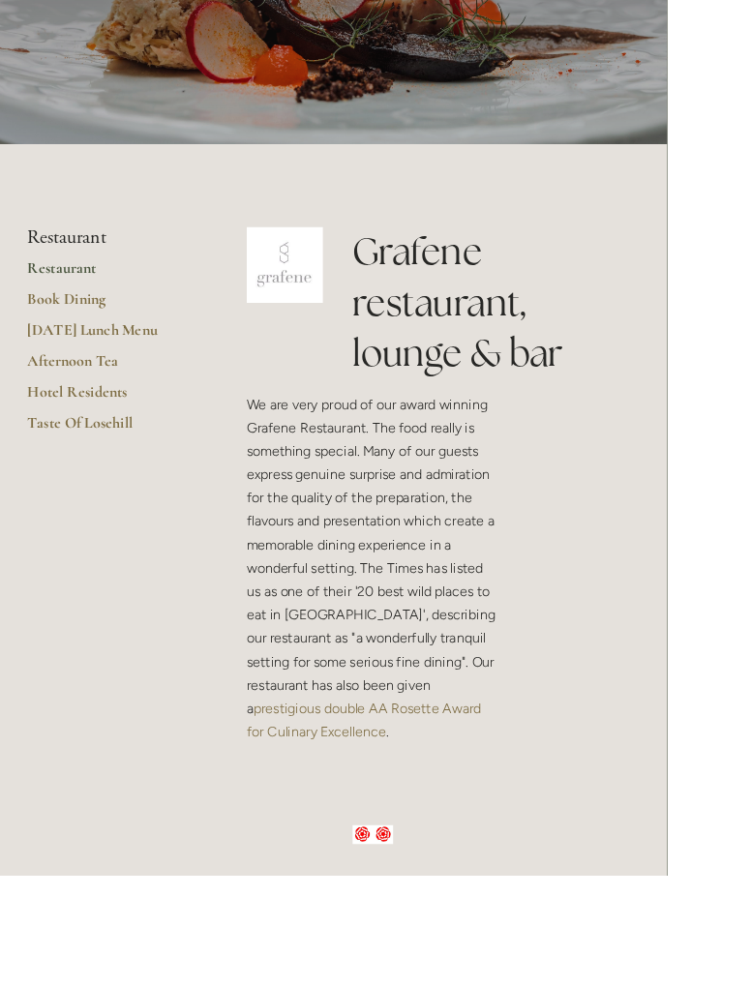
scroll to position [0, 0]
